Goal: Task Accomplishment & Management: Manage account settings

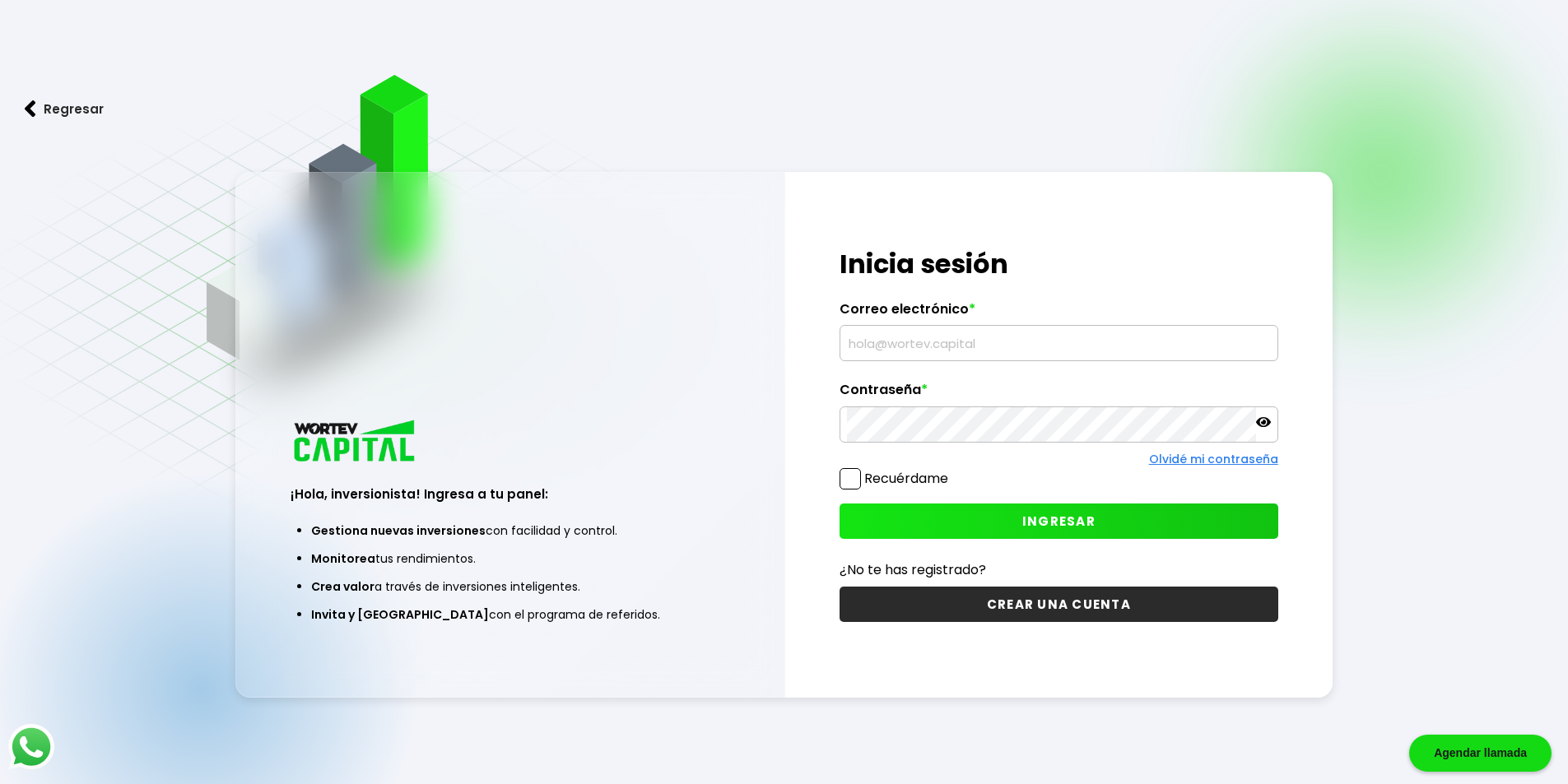
type input "[EMAIL_ADDRESS][DOMAIN_NAME]"
click at [1008, 512] on button "INGRESAR" at bounding box center [1059, 521] width 439 height 35
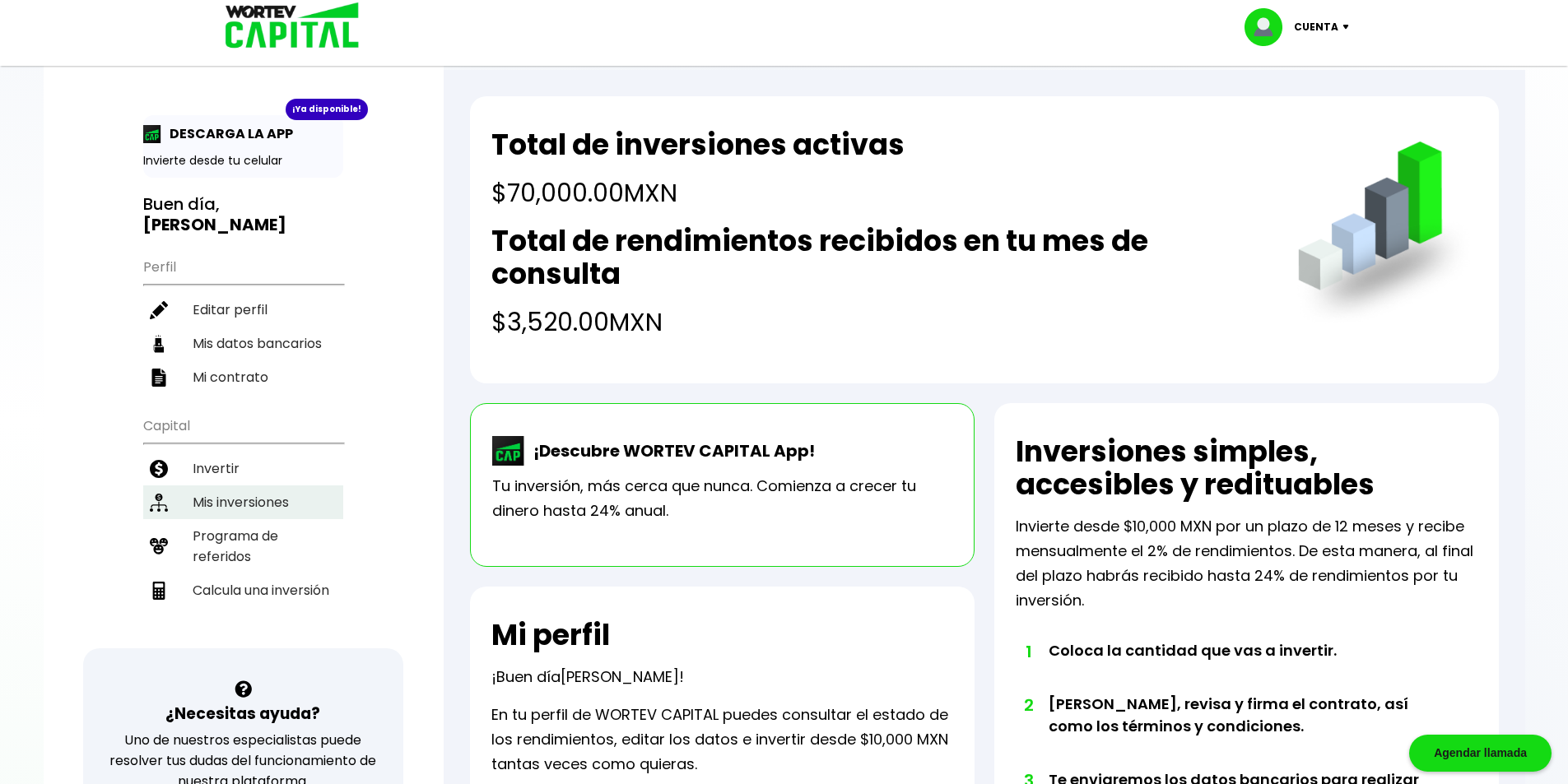
click at [216, 486] on li "Mis inversiones" at bounding box center [243, 503] width 200 height 34
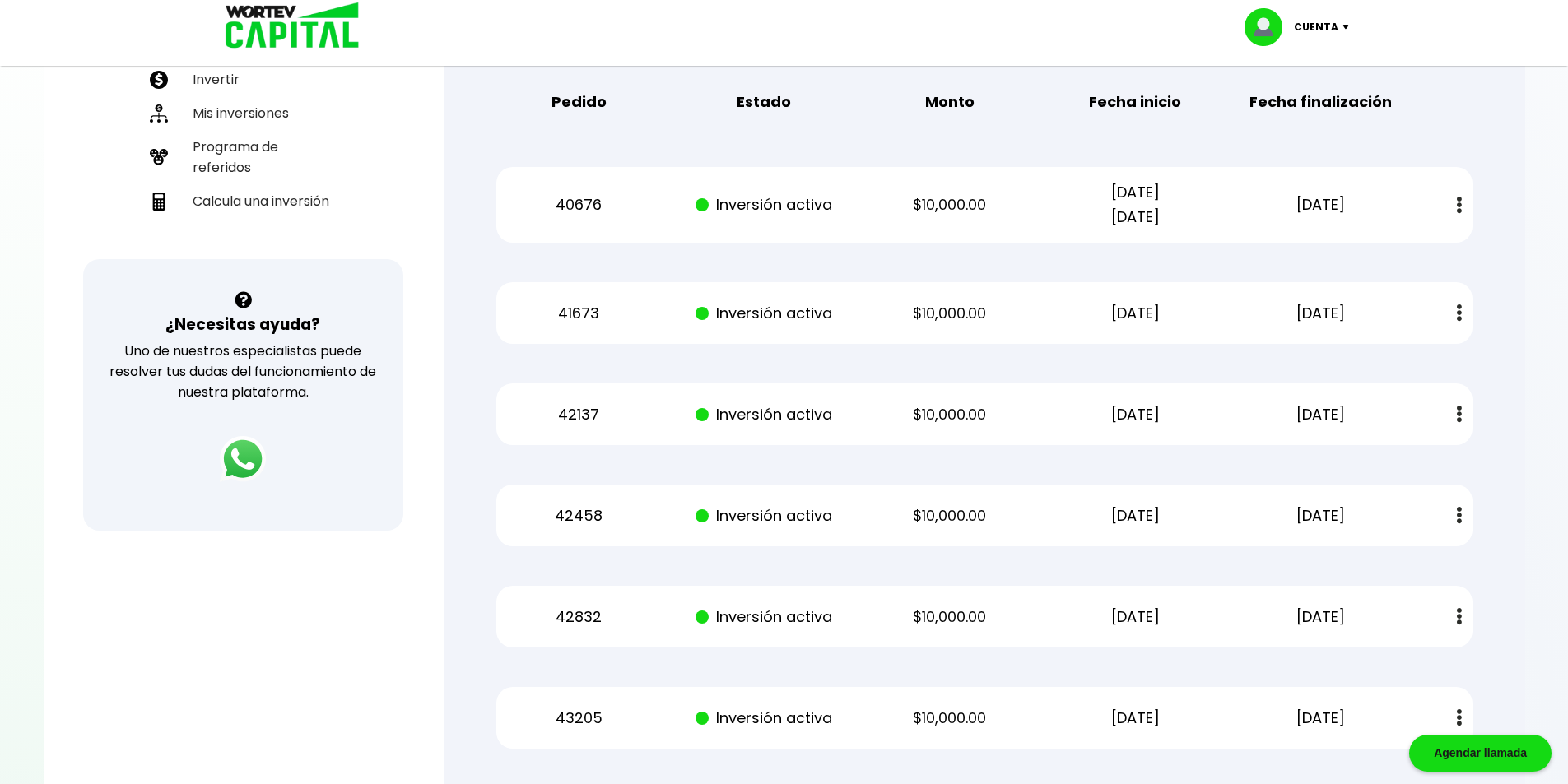
scroll to position [388, 0]
click at [1469, 107] on div "Pedido Estado Monto Fecha inicio Fecha finalización" at bounding box center [984, 103] width 976 height 51
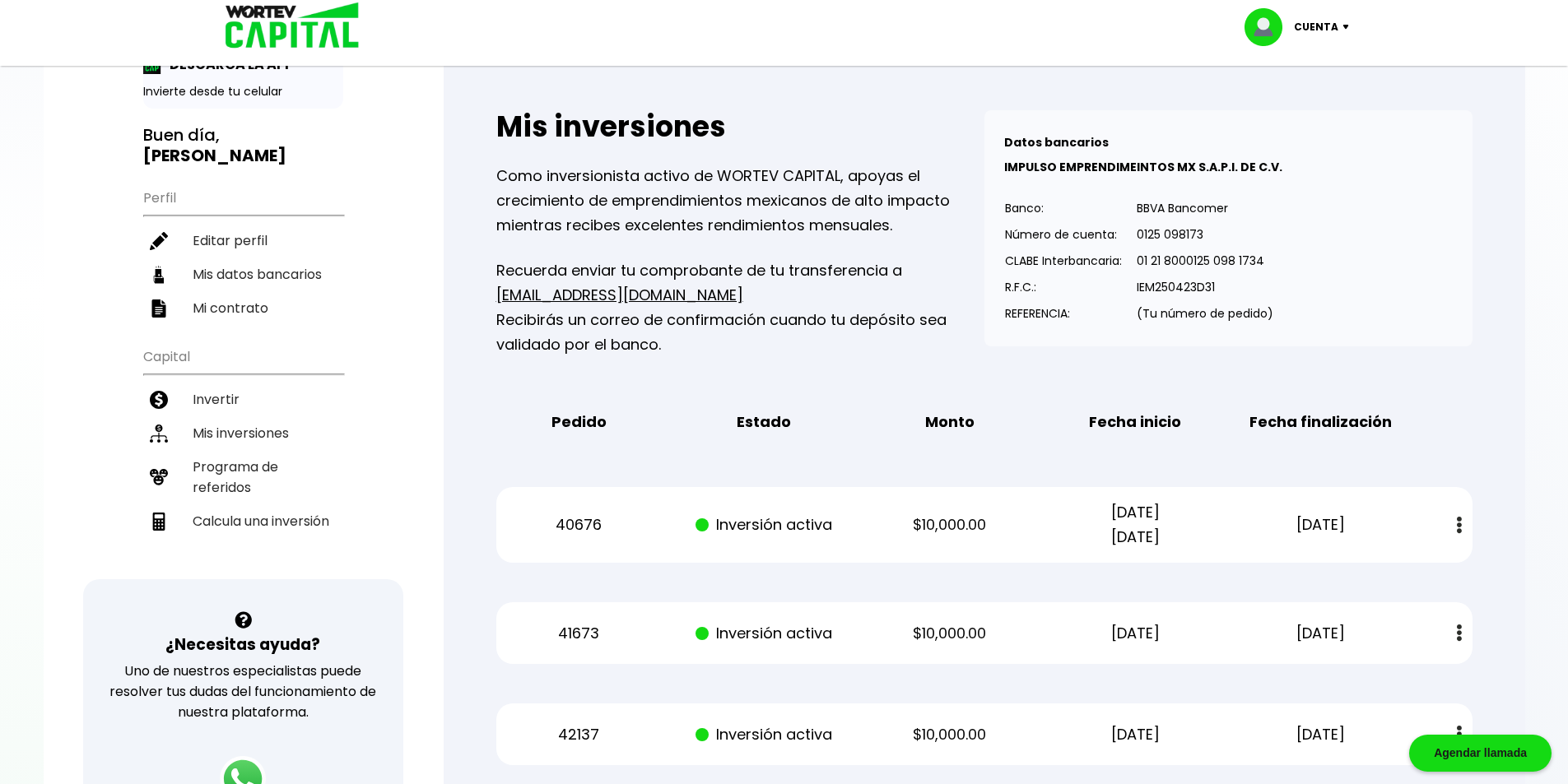
scroll to position [0, 0]
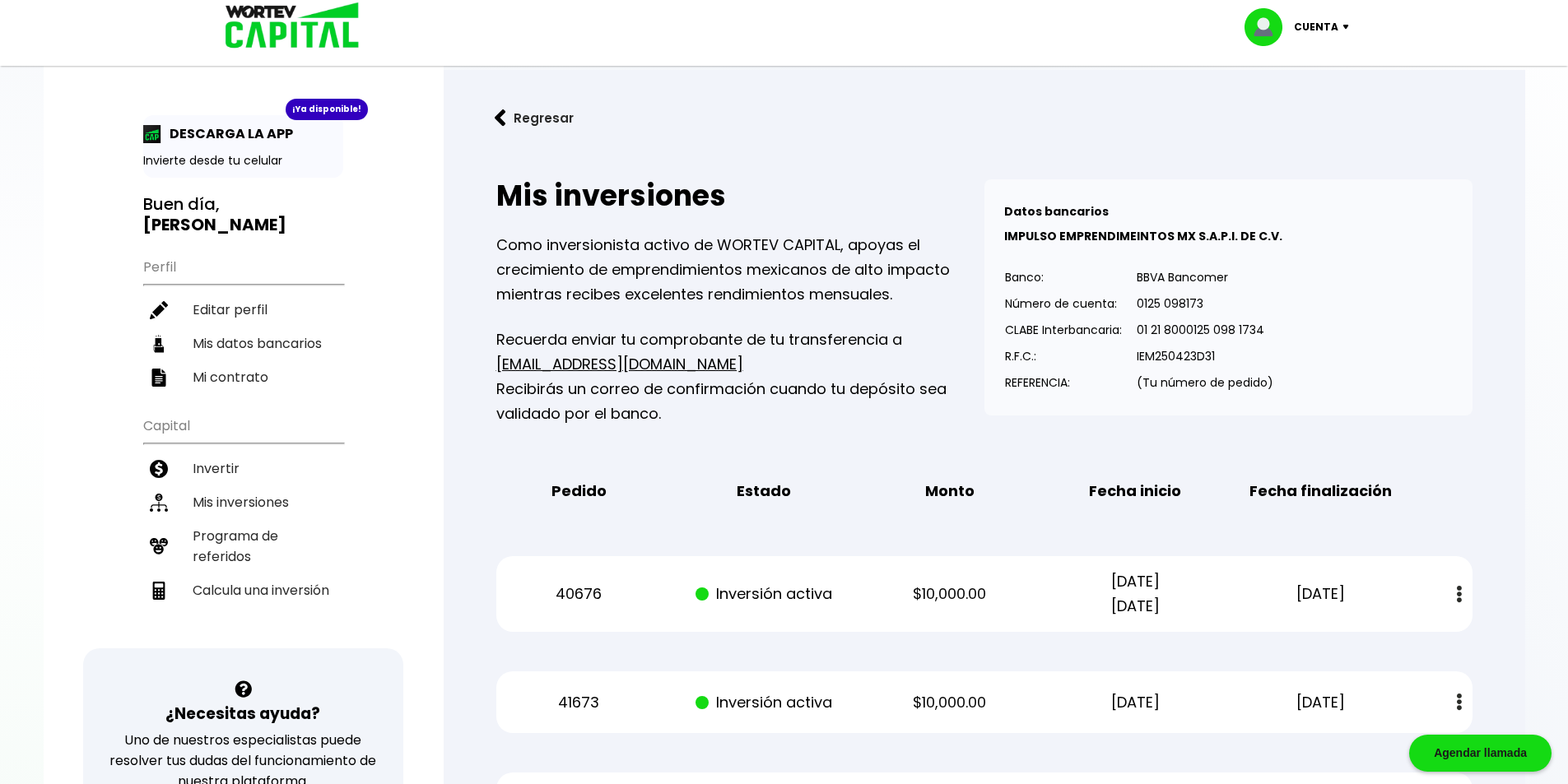
click at [1345, 22] on div "Cuenta" at bounding box center [1303, 27] width 116 height 38
click at [1321, 93] on li "Cerrar sesión" at bounding box center [1299, 109] width 131 height 34
